Goal: Task Accomplishment & Management: Use online tool/utility

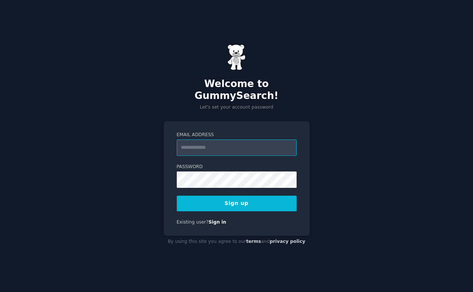
click at [222, 144] on input "Email Address" at bounding box center [237, 148] width 120 height 16
paste input "**********"
type input "**********"
click at [223, 132] on label "Email Address" at bounding box center [237, 135] width 120 height 7
click at [223, 140] on input "**********" at bounding box center [237, 148] width 120 height 16
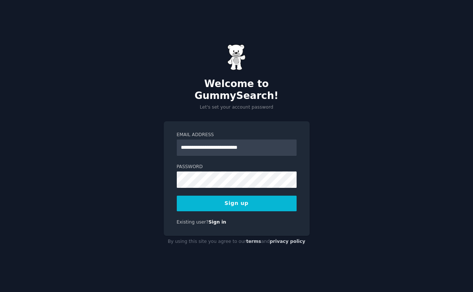
click at [222, 198] on button "Sign up" at bounding box center [237, 204] width 120 height 16
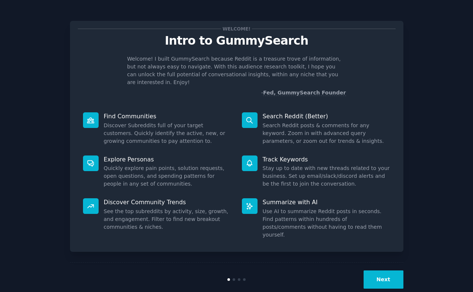
click at [386, 271] on button "Next" at bounding box center [384, 280] width 40 height 18
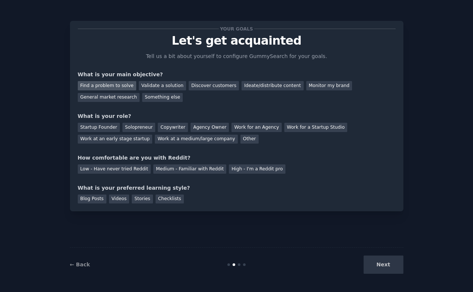
click at [114, 86] on div "Find a problem to solve" at bounding box center [107, 85] width 58 height 9
click at [103, 126] on div "Startup Founder" at bounding box center [99, 127] width 42 height 9
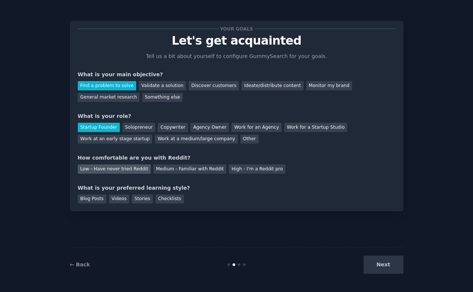
click at [114, 172] on div "Low - Have never tried Reddit" at bounding box center [114, 169] width 73 height 9
click at [97, 200] on div "Blog Posts" at bounding box center [92, 199] width 29 height 9
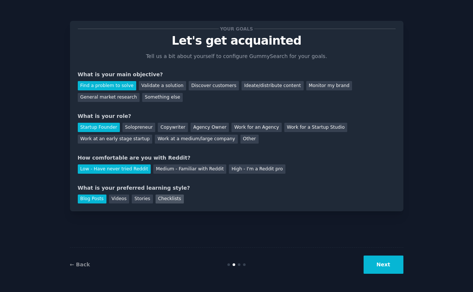
click at [165, 195] on div "Checklists" at bounding box center [170, 199] width 28 height 9
click at [104, 199] on div "Blog Posts" at bounding box center [92, 199] width 29 height 9
click at [165, 199] on div "Checklists" at bounding box center [170, 199] width 28 height 9
click at [378, 270] on button "Next" at bounding box center [384, 265] width 40 height 18
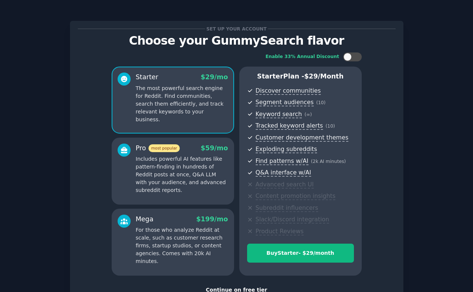
click at [249, 289] on div "Continue on free tier" at bounding box center [237, 290] width 318 height 8
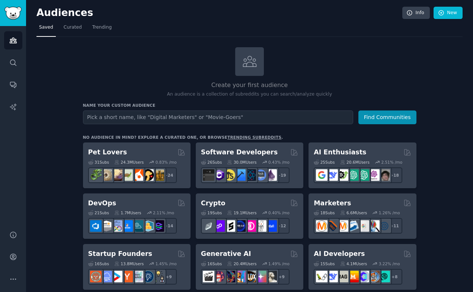
click at [295, 119] on input "text" at bounding box center [218, 118] width 270 height 14
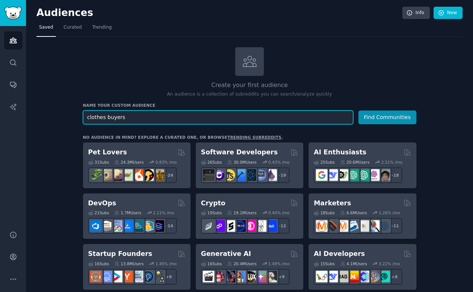
drag, startPoint x: 156, startPoint y: 119, endPoint x: 29, endPoint y: 117, distance: 127.4
paste input "ing"
type input "clothing buyers"
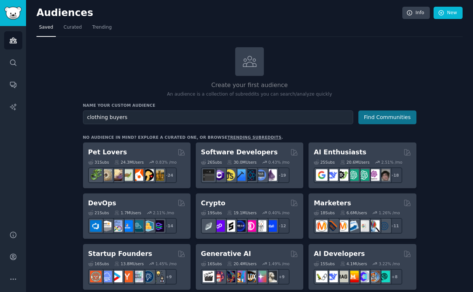
click at [394, 118] on button "Find Communities" at bounding box center [388, 118] width 58 height 14
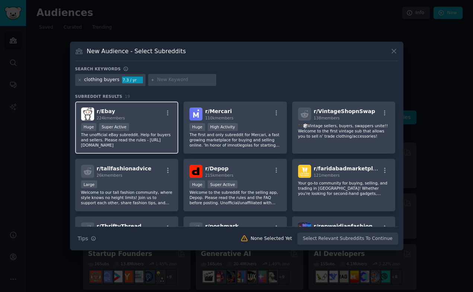
click at [158, 129] on div "Huge Super Active" at bounding box center [127, 127] width 92 height 9
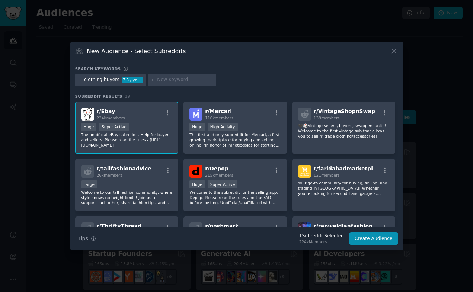
click at [154, 139] on p "The unofficial eBay subreddit. Help for buyers and sellers. Please read the rul…" at bounding box center [127, 140] width 92 height 16
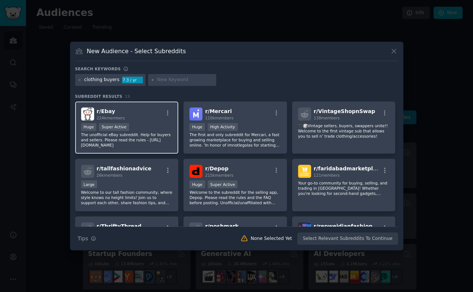
click at [154, 139] on p "The unofficial eBay subreddit. Help for buyers and sellers. Please read the rul…" at bounding box center [127, 140] width 92 height 16
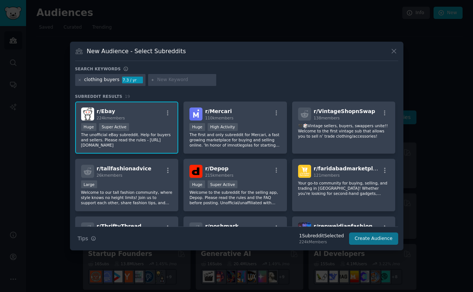
click at [363, 239] on button "Create Audience" at bounding box center [373, 239] width 49 height 13
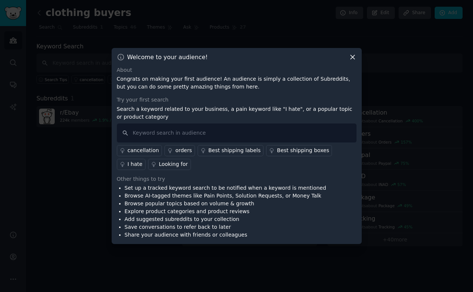
scroll to position [-1, 0]
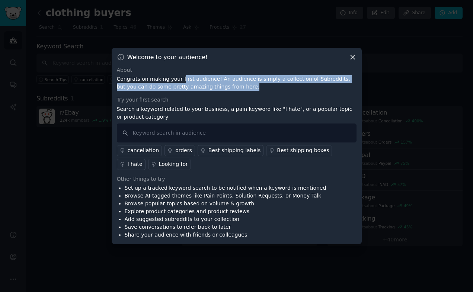
drag, startPoint x: 236, startPoint y: 90, endPoint x: 179, endPoint y: 77, distance: 58.4
click at [179, 77] on p "Congrats on making your first audience! An audience is simply a collection of S…" at bounding box center [237, 83] width 240 height 16
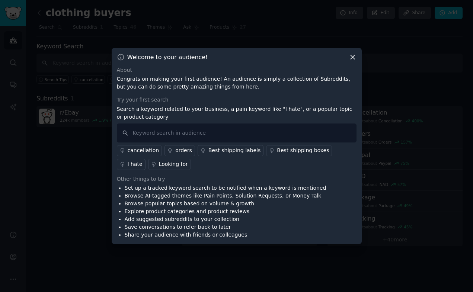
click at [166, 118] on p "Search a keyword related to your business, a pain keyword like "I hate", or a p…" at bounding box center [237, 113] width 240 height 16
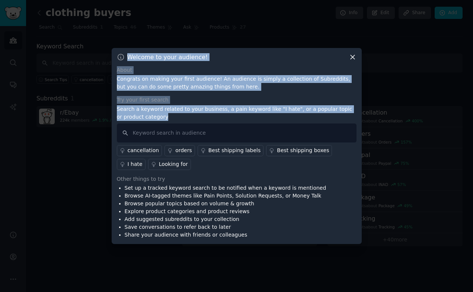
drag, startPoint x: 174, startPoint y: 114, endPoint x: 101, endPoint y: 104, distance: 74.1
click at [101, 104] on div "​ Welcome to your audience! About Congrats on making your first audience! An au…" at bounding box center [237, 146] width 468 height 292
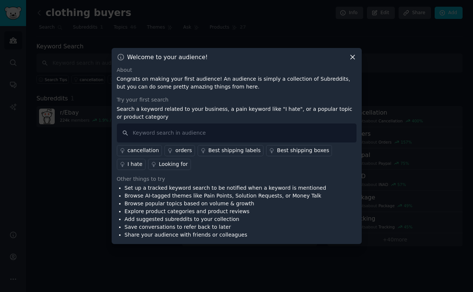
click at [153, 115] on p "Search a keyword related to your business, a pain keyword like "I hate", or a p…" at bounding box center [237, 113] width 240 height 16
click at [352, 60] on icon at bounding box center [353, 57] width 8 height 8
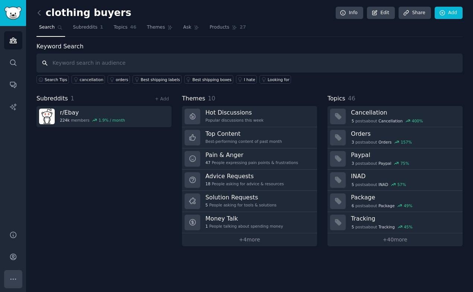
click at [8, 279] on button "More" at bounding box center [13, 279] width 18 height 18
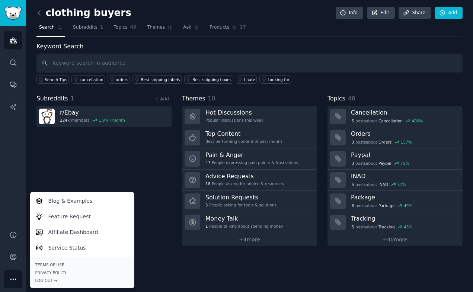
click at [10, 164] on div "Audiences Search Conversations AI Reports" at bounding box center [13, 124] width 26 height 196
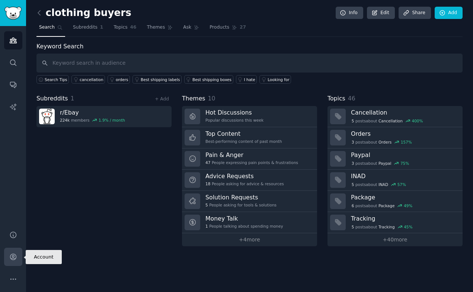
click at [15, 261] on link "Account" at bounding box center [13, 257] width 18 height 18
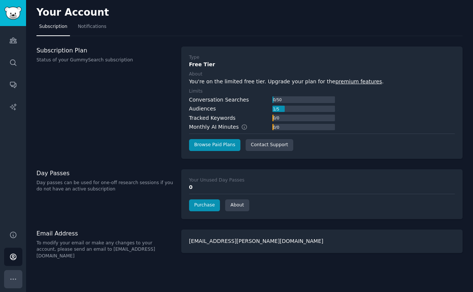
click at [16, 274] on button "More" at bounding box center [13, 279] width 18 height 18
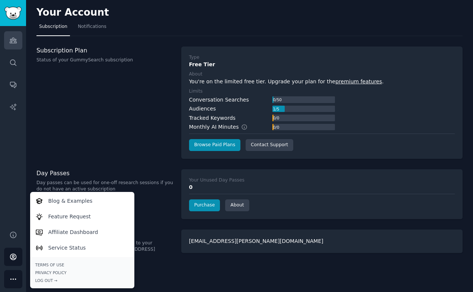
click at [14, 45] on link "Audiences" at bounding box center [13, 40] width 18 height 18
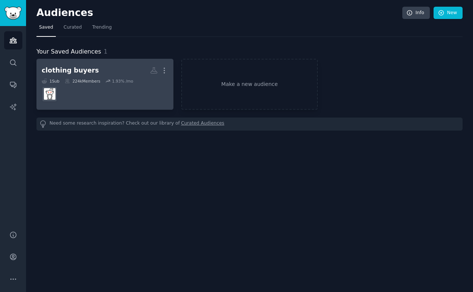
click at [110, 70] on h2 "clothing buyers More" at bounding box center [105, 70] width 127 height 13
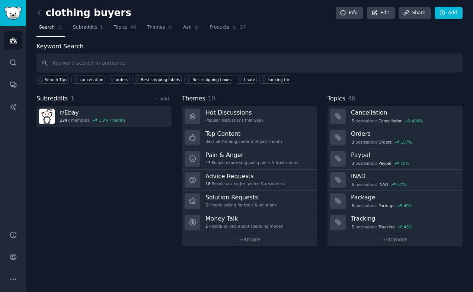
click at [312, 0] on div "clothing buyers Info Edit Share Add Search Subreddits 1 Topics 46 Themes Ask Pr…" at bounding box center [249, 146] width 447 height 292
